Goal: Information Seeking & Learning: Learn about a topic

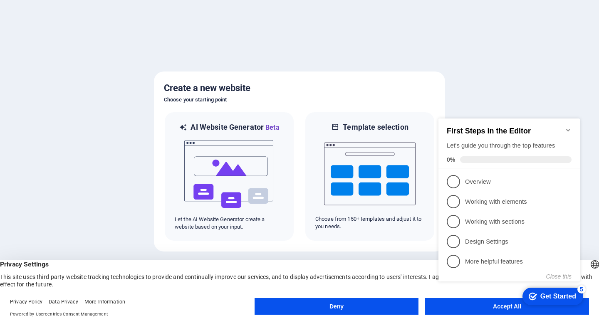
click at [564, 128] on icon "Minimize checklist" at bounding box center [567, 130] width 7 height 7
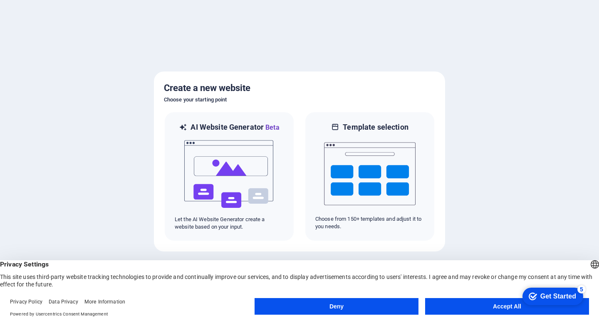
click at [473, 315] on div "Deny Accept All" at bounding box center [421, 308] width 334 height 20
click at [467, 296] on footer "Privacy Policy Data Privacy More Information Powered by Usercentrics Consent Ma…" at bounding box center [299, 308] width 599 height 30
click at [467, 304] on button "Accept All" at bounding box center [507, 306] width 164 height 17
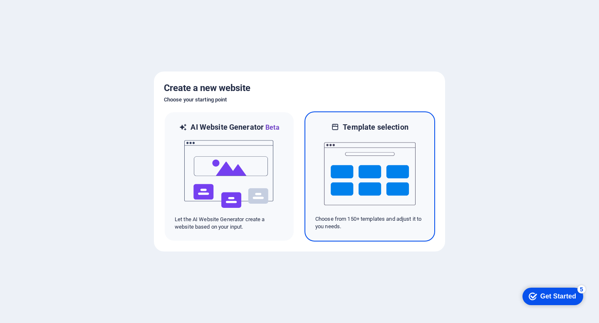
click at [316, 225] on p "Choose from 150+ templates and adjust it to you needs." at bounding box center [369, 222] width 109 height 15
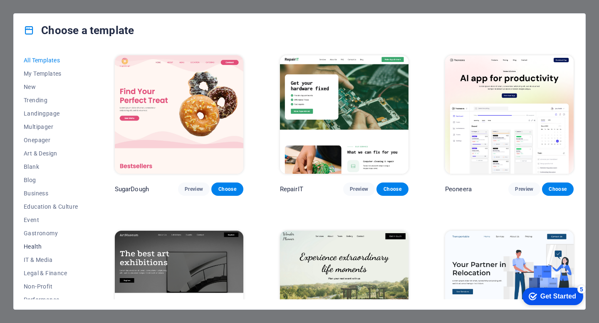
click at [37, 246] on span "Health" at bounding box center [51, 246] width 54 height 7
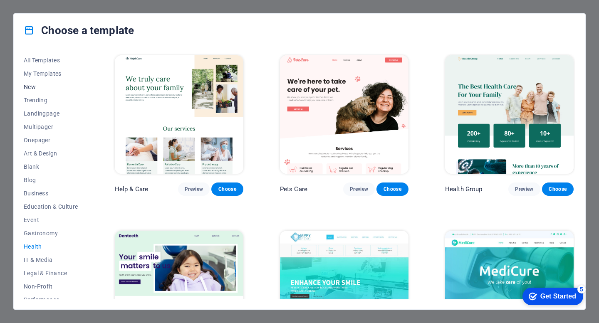
click at [39, 91] on button "New" at bounding box center [51, 86] width 54 height 13
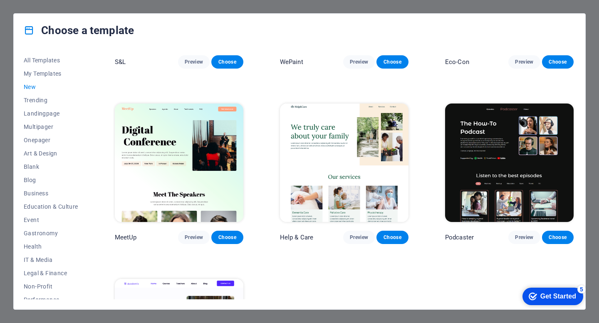
scroll to position [592, 0]
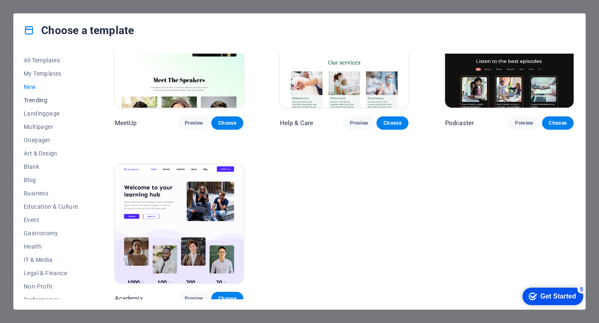
click at [54, 102] on span "Trending" at bounding box center [51, 100] width 54 height 7
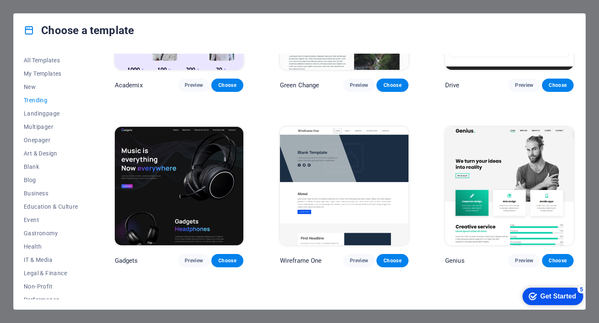
scroll to position [449, 0]
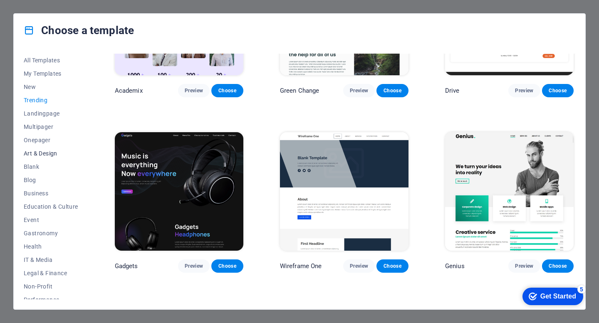
click at [58, 148] on button "Art & Design" at bounding box center [51, 153] width 54 height 13
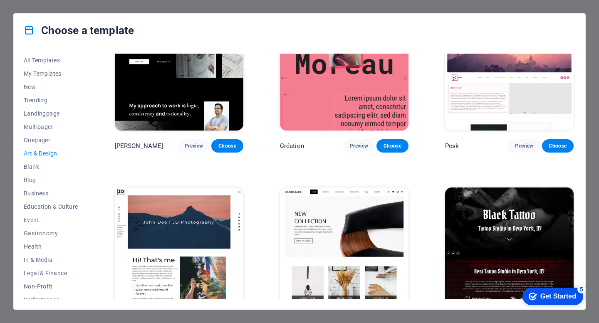
scroll to position [0, 0]
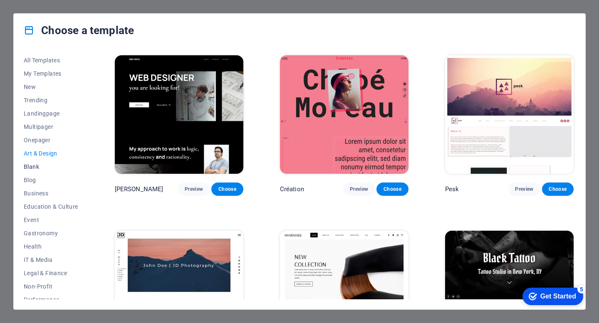
click at [37, 171] on button "Blank" at bounding box center [51, 166] width 54 height 13
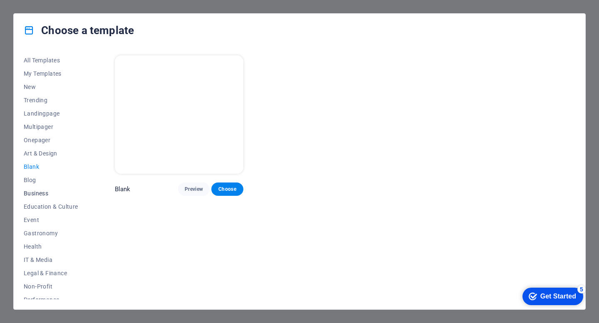
click at [38, 188] on button "Business" at bounding box center [51, 193] width 54 height 13
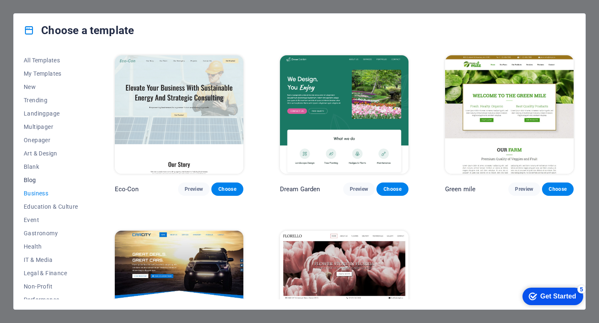
click at [33, 183] on span "Blog" at bounding box center [51, 180] width 54 height 7
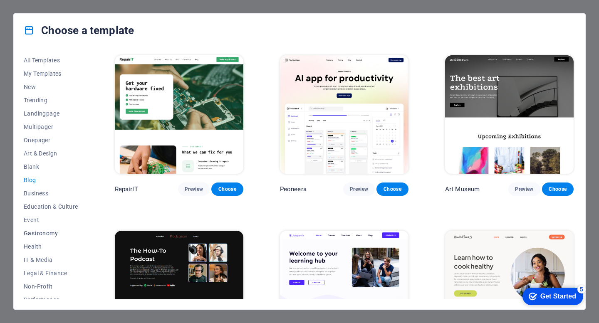
click at [49, 227] on button "Gastronomy" at bounding box center [51, 233] width 54 height 13
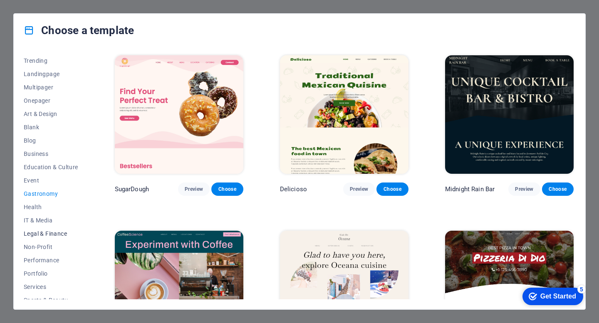
scroll to position [40, 0]
click at [40, 205] on span "Health" at bounding box center [51, 206] width 54 height 7
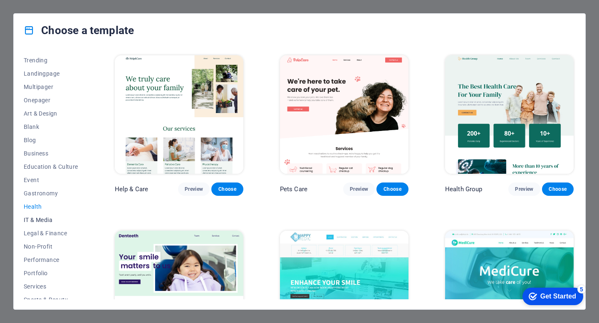
click at [46, 222] on span "IT & Media" at bounding box center [51, 220] width 54 height 7
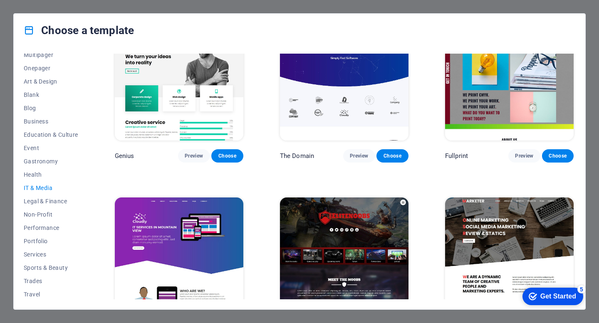
scroll to position [418, 0]
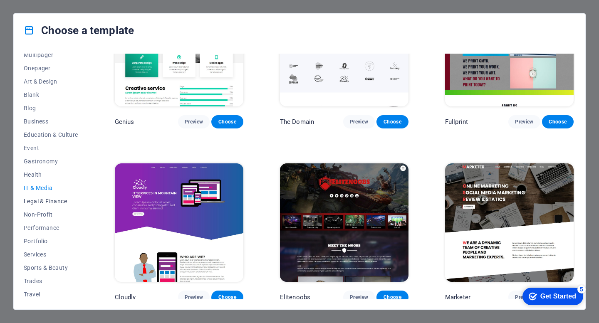
click at [47, 201] on span "Legal & Finance" at bounding box center [51, 201] width 54 height 7
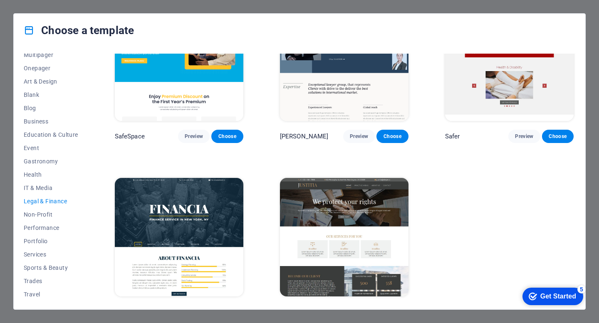
scroll to position [69, 0]
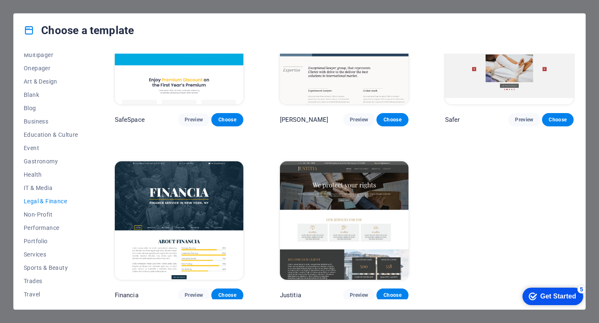
click at [50, 207] on button "Legal & Finance" at bounding box center [51, 201] width 54 height 13
click at [49, 214] on span "Non-Profit" at bounding box center [51, 214] width 54 height 7
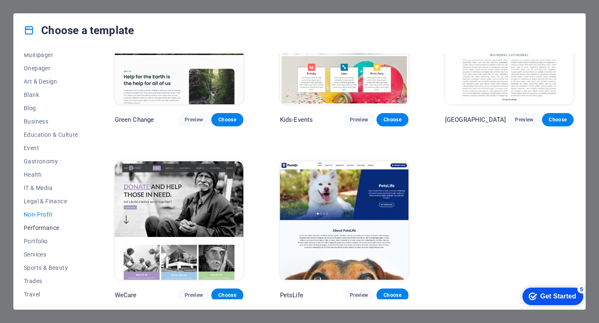
click at [26, 222] on button "Performance" at bounding box center [51, 227] width 54 height 13
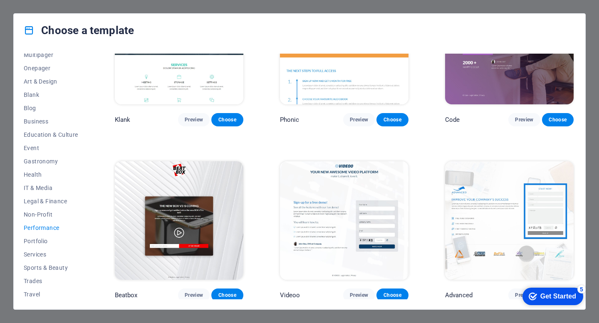
scroll to position [0, 0]
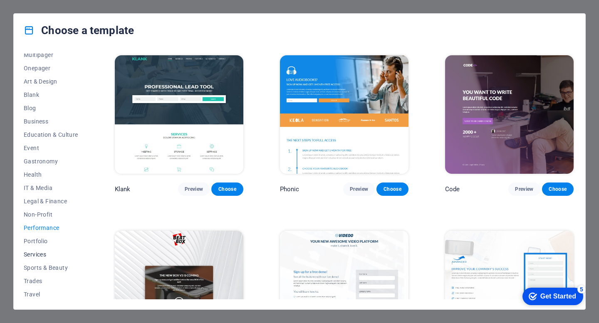
click at [52, 260] on button "Services" at bounding box center [51, 254] width 54 height 13
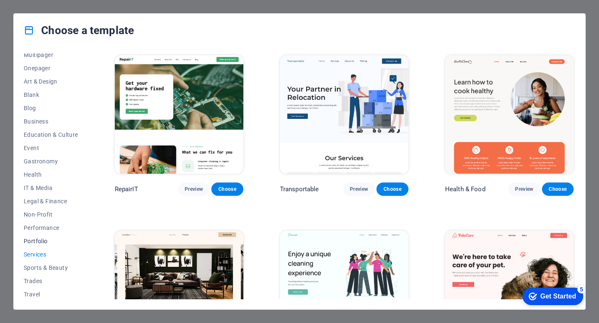
click at [35, 242] on span "Portfolio" at bounding box center [51, 241] width 54 height 7
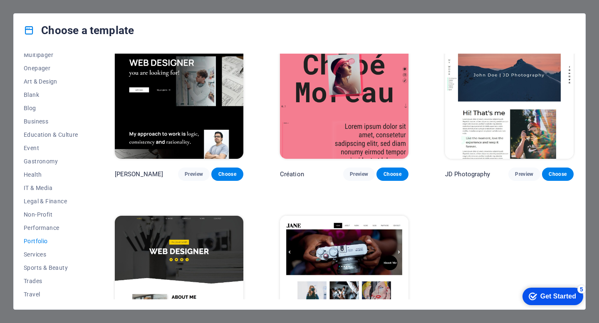
scroll to position [244, 0]
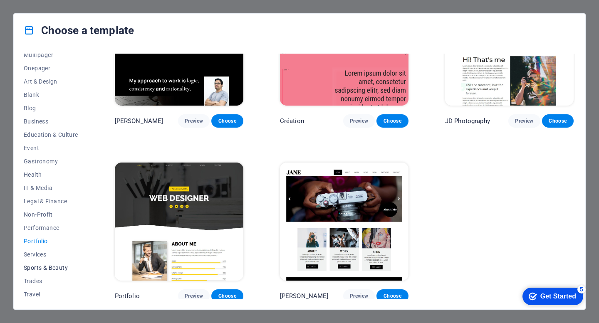
click at [61, 269] on span "Sports & Beauty" at bounding box center [51, 267] width 54 height 7
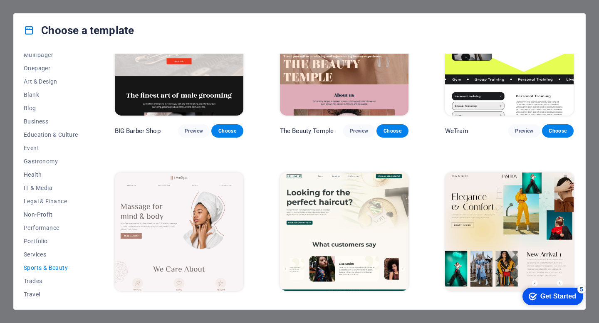
scroll to position [0, 0]
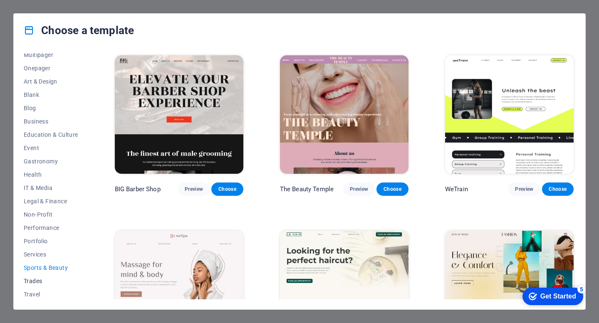
click at [28, 283] on span "Trades" at bounding box center [51, 281] width 54 height 7
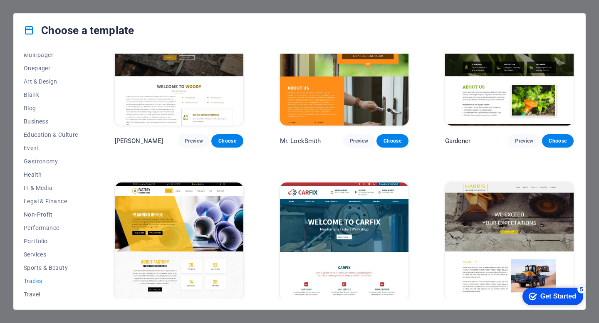
scroll to position [244, 0]
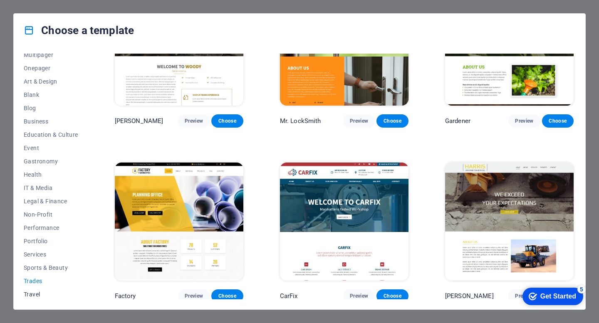
click at [26, 296] on span "Travel" at bounding box center [51, 294] width 54 height 7
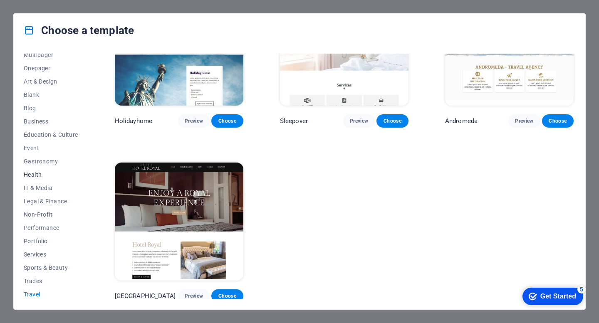
click at [37, 177] on span "Health" at bounding box center [51, 174] width 54 height 7
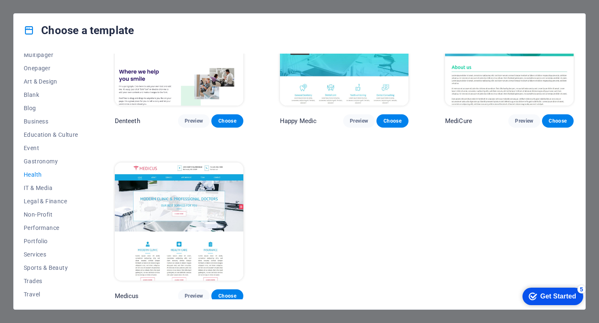
scroll to position [0, 0]
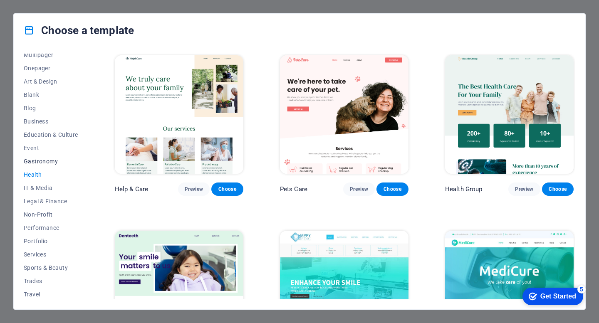
click at [42, 163] on span "Gastronomy" at bounding box center [51, 161] width 54 height 7
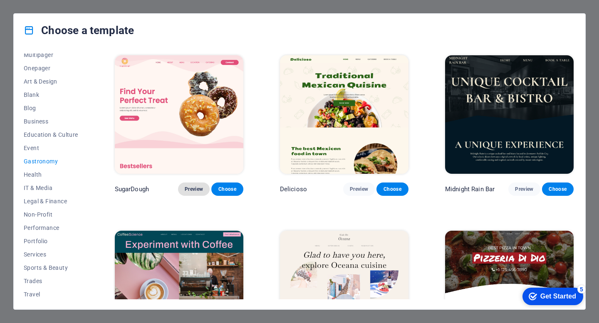
click at [195, 186] on span "Preview" at bounding box center [194, 189] width 18 height 7
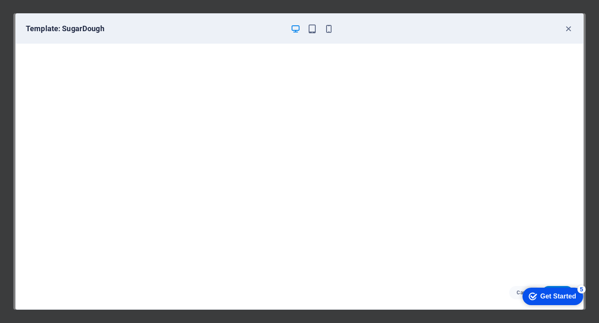
click at [573, 27] on div "Template: SugarDough" at bounding box center [299, 29] width 567 height 30
click at [567, 28] on icon "button" at bounding box center [568, 29] width 10 height 10
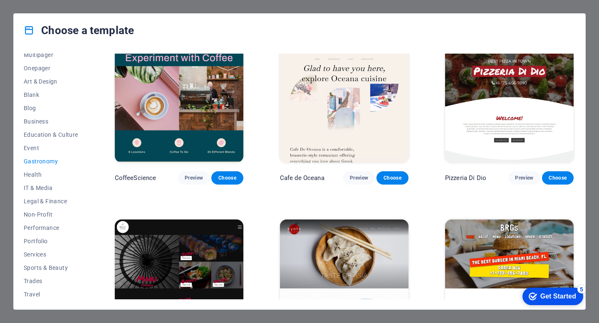
scroll to position [188, 0]
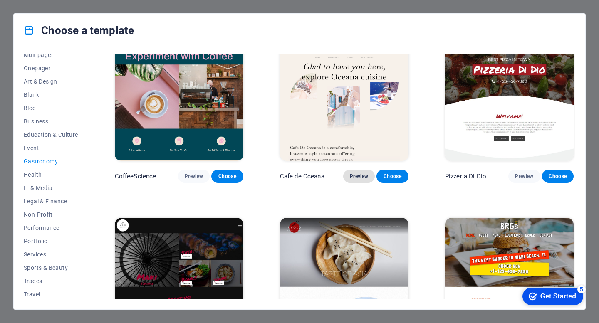
click at [359, 174] on span "Preview" at bounding box center [359, 176] width 18 height 7
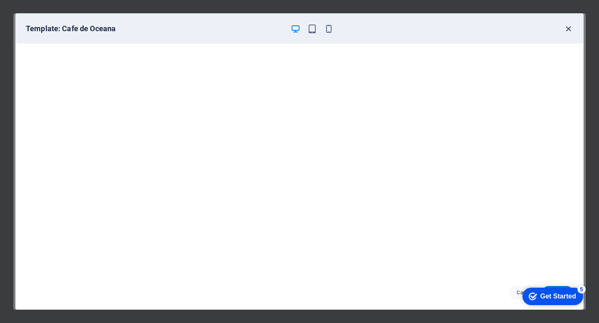
click at [569, 31] on icon "button" at bounding box center [568, 29] width 10 height 10
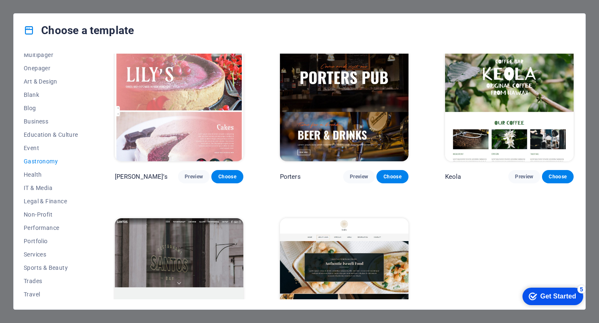
scroll to position [702, 0]
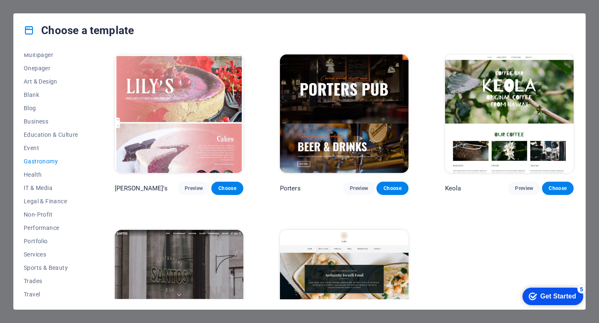
click at [355, 185] on span "Preview" at bounding box center [359, 188] width 18 height 7
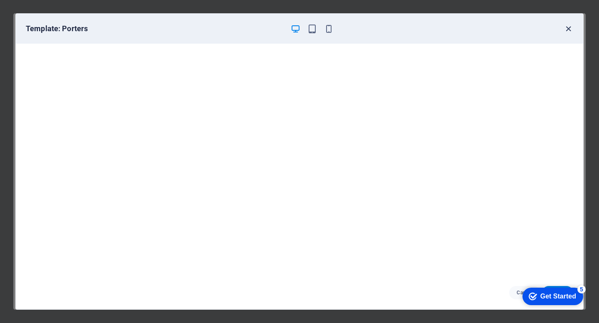
click at [572, 30] on icon "button" at bounding box center [568, 29] width 10 height 10
